Goal: Task Accomplishment & Management: Use online tool/utility

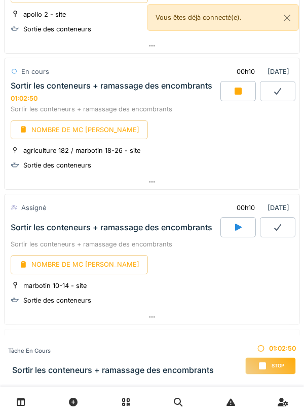
scroll to position [1064, 0]
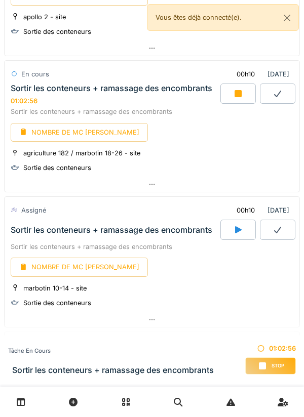
click at [70, 132] on div "NOMBRE DE MC [PERSON_NAME]" at bounding box center [79, 132] width 137 height 19
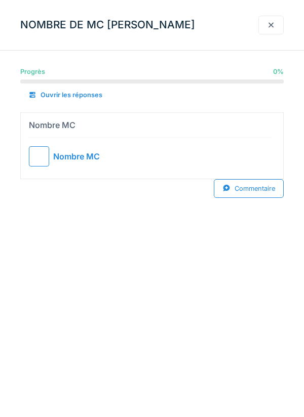
click at [34, 154] on div at bounding box center [39, 156] width 20 height 20
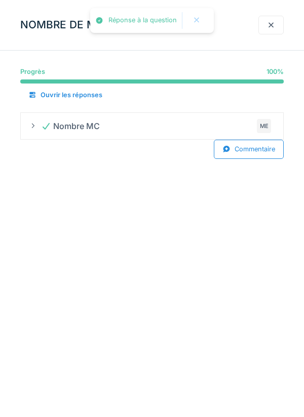
click at [242, 151] on div "Commentaire" at bounding box center [249, 149] width 70 height 19
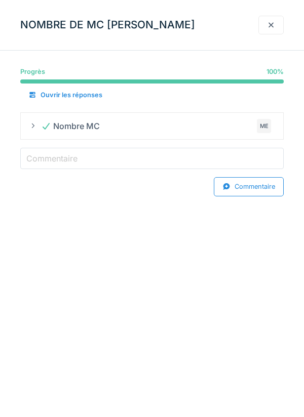
click at [80, 156] on input "Commentaire" at bounding box center [151, 158] width 263 height 21
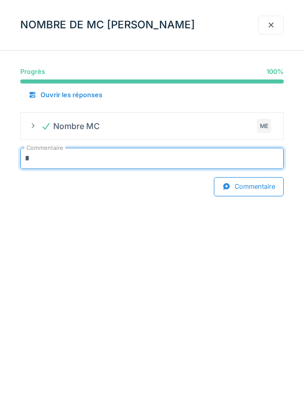
type input "***"
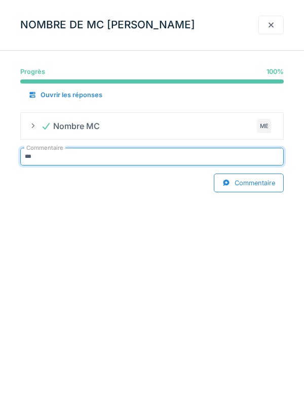
click at [271, 24] on div at bounding box center [271, 25] width 8 height 10
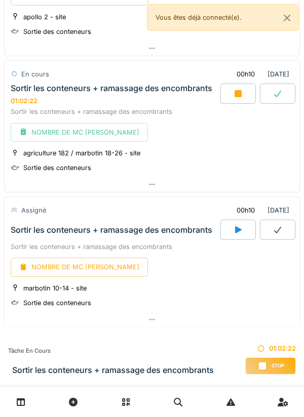
click at [156, 179] on div at bounding box center [152, 184] width 295 height 15
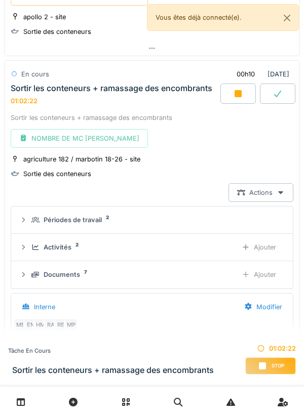
scroll to position [1084, 0]
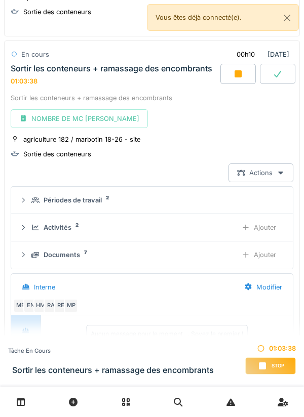
click at [262, 224] on div "Ajouter" at bounding box center [259, 227] width 52 height 19
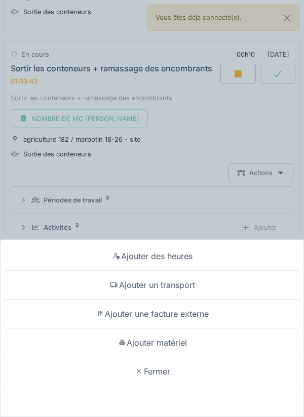
click at [182, 341] on div "Ajouter matériel" at bounding box center [152, 343] width 299 height 29
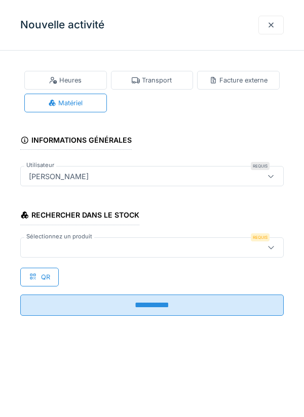
click at [96, 247] on div at bounding box center [135, 247] width 221 height 11
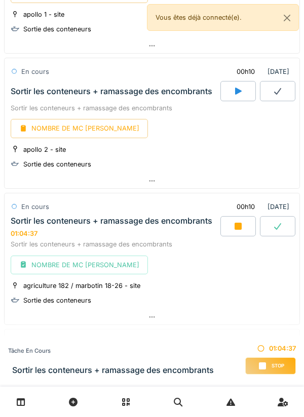
scroll to position [952, 0]
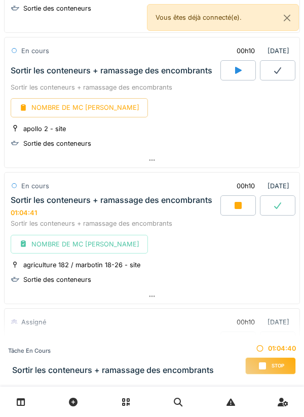
click at [236, 204] on icon at bounding box center [238, 205] width 7 height 7
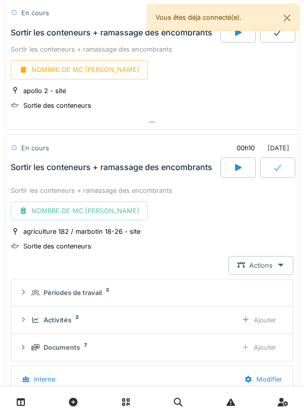
scroll to position [988, 0]
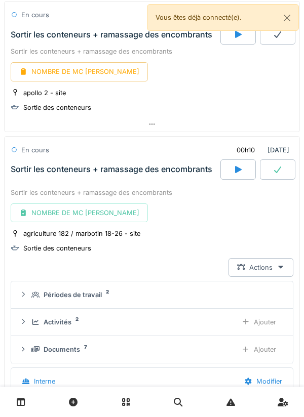
click at [273, 168] on icon at bounding box center [278, 170] width 10 height 8
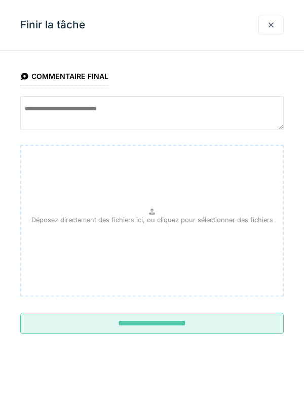
click at [160, 326] on input "**********" at bounding box center [151, 323] width 263 height 21
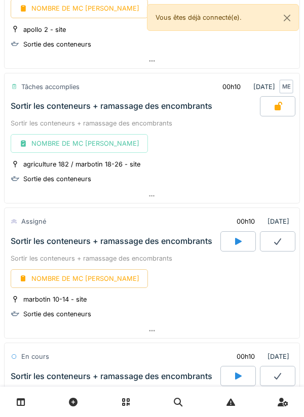
scroll to position [1111, 0]
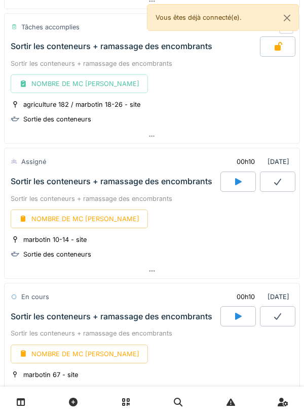
click at [233, 177] on div at bounding box center [237, 182] width 35 height 20
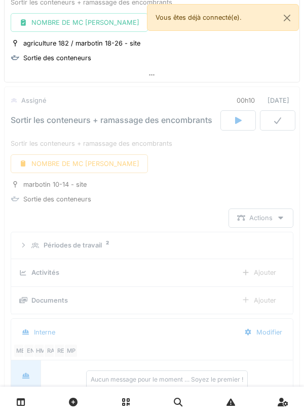
scroll to position [1219, 0]
